Goal: Obtain resource: Download file/media

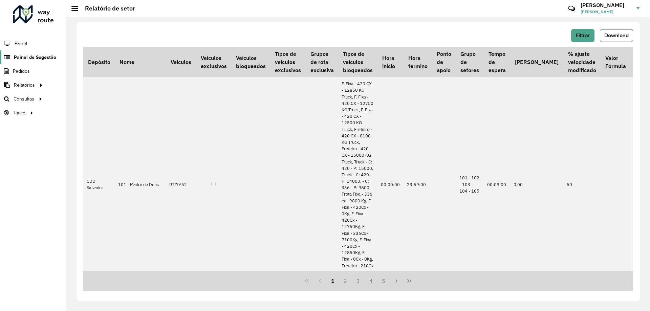
click at [36, 64] on link "Painel de Sugestão" at bounding box center [28, 57] width 56 height 14
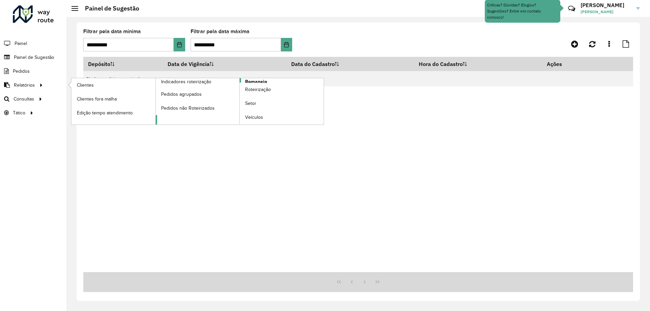
click at [263, 81] on span "Romaneio" at bounding box center [256, 81] width 22 height 7
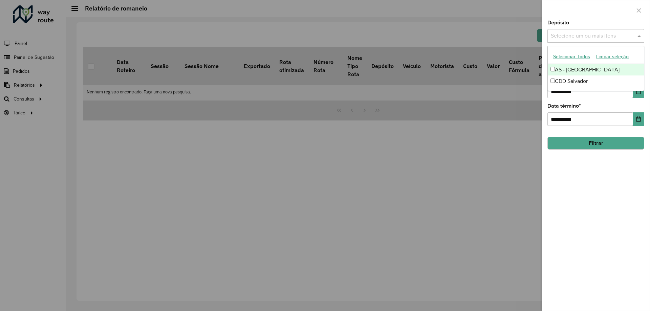
click at [594, 39] on input "text" at bounding box center [592, 36] width 87 height 8
click at [589, 77] on div "CDD Salvador" at bounding box center [596, 82] width 96 height 12
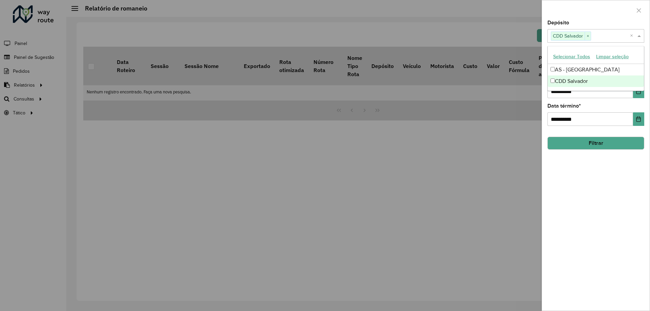
click at [610, 173] on div "**********" at bounding box center [596, 165] width 108 height 291
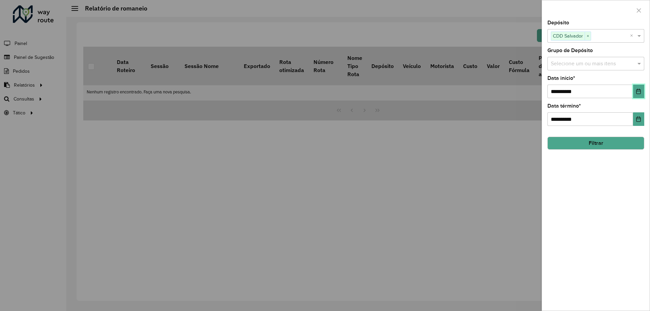
click at [636, 92] on icon "Choose Date" at bounding box center [638, 91] width 5 height 5
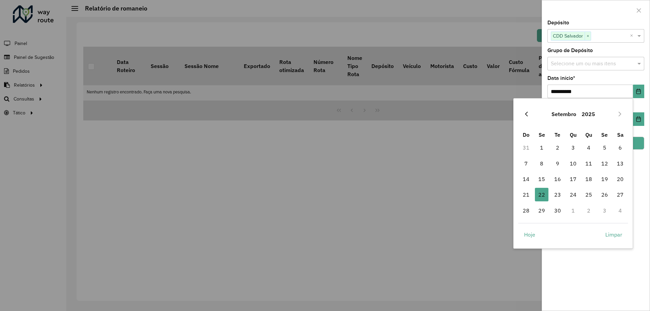
click at [526, 114] on icon "Previous Month" at bounding box center [526, 114] width 3 height 5
click at [602, 149] on span "1" at bounding box center [605, 148] width 14 height 14
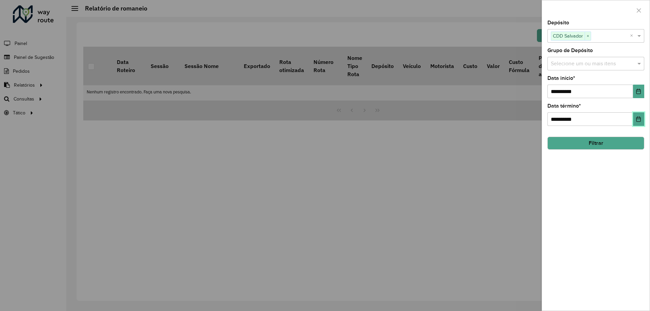
click at [638, 124] on button "Choose Date" at bounding box center [638, 119] width 11 height 14
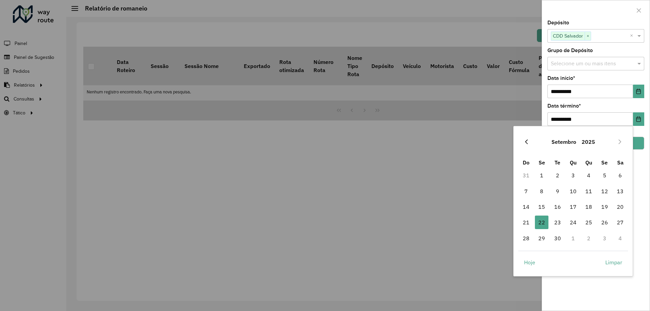
click at [529, 140] on icon "Previous Month" at bounding box center [526, 141] width 5 height 5
click at [528, 254] on span "31" at bounding box center [527, 254] width 14 height 14
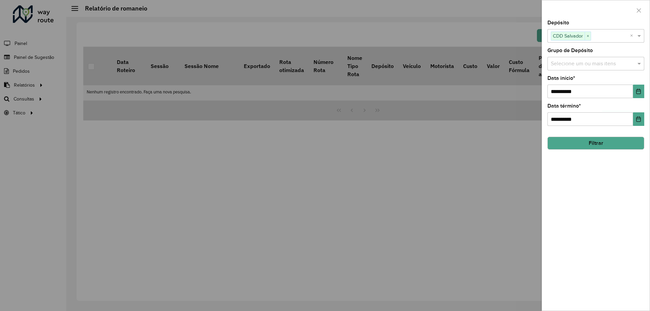
click at [598, 146] on button "Filtrar" at bounding box center [596, 143] width 97 height 13
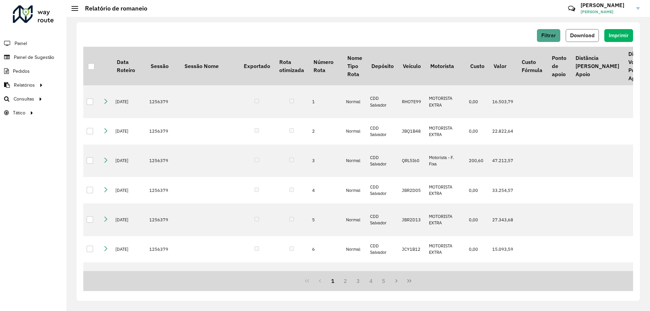
click at [586, 36] on span "Download" at bounding box center [582, 36] width 24 height 6
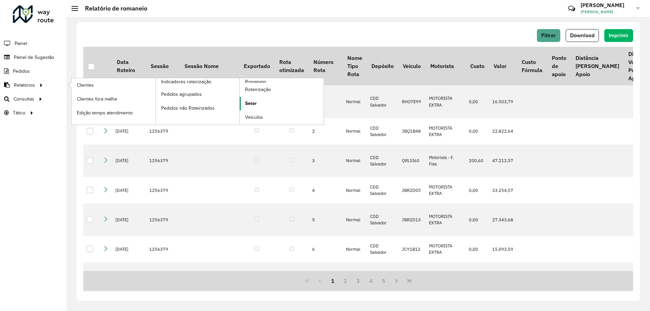
click at [249, 103] on span "Setor" at bounding box center [251, 103] width 12 height 7
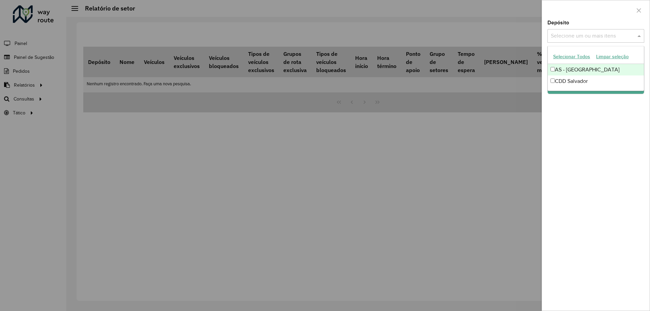
click at [587, 39] on input "text" at bounding box center [592, 36] width 87 height 8
click at [585, 79] on div "CDD Salvador" at bounding box center [596, 82] width 96 height 12
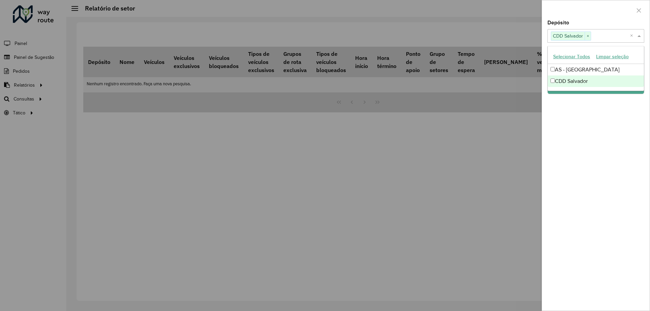
click at [617, 133] on div "Depósito Selecione um ou mais itens CDD Salvador × × Grupo de Depósito Selecion…" at bounding box center [596, 165] width 108 height 291
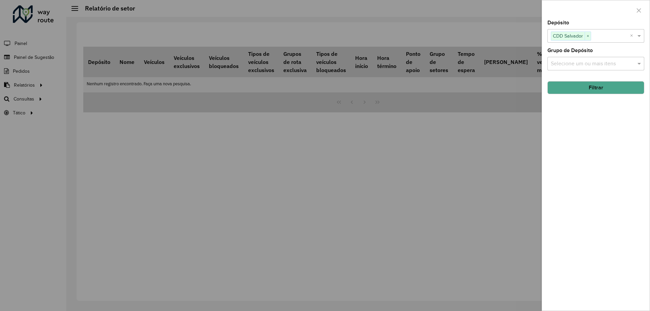
click at [594, 87] on button "Filtrar" at bounding box center [596, 87] width 97 height 13
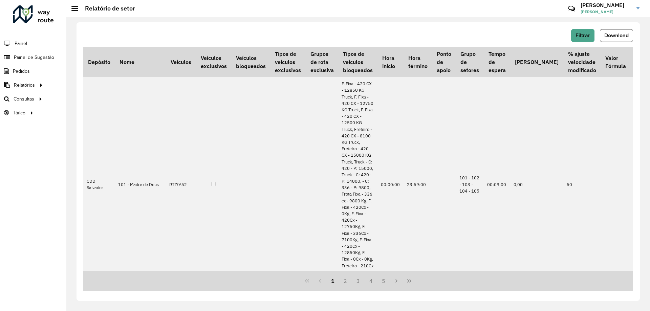
click at [621, 25] on div "Filtrar Download Depósito Nome Veículos Veículos exclusivos Veículos bloqueados…" at bounding box center [359, 161] width 564 height 279
click at [619, 37] on span "Download" at bounding box center [617, 36] width 24 height 6
